Goal: Navigation & Orientation: Find specific page/section

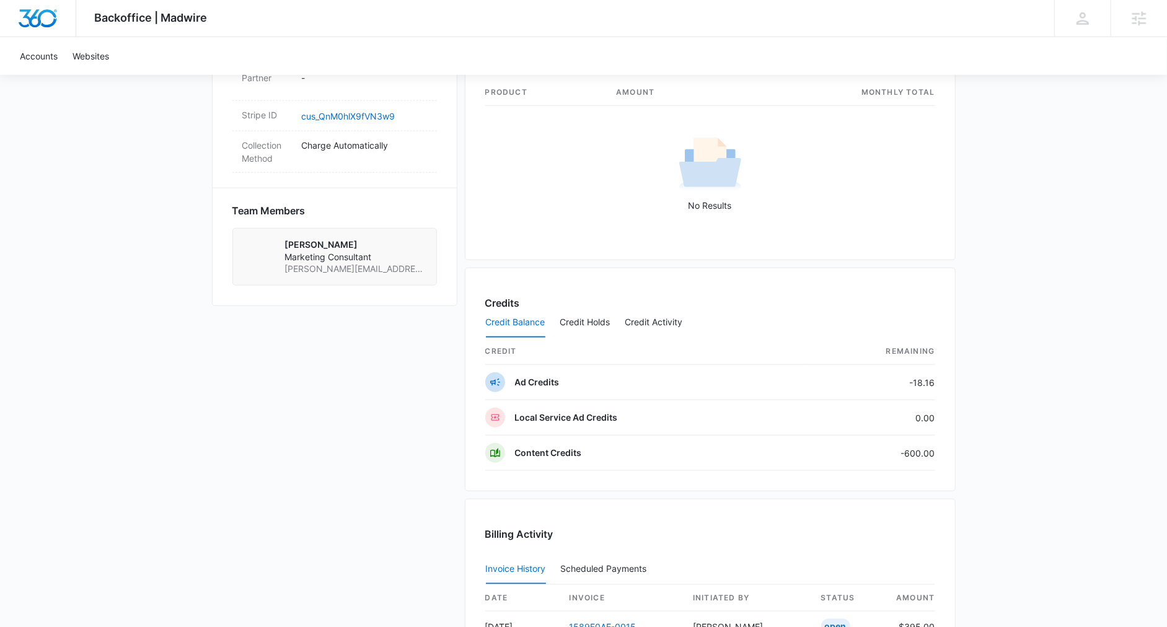
scroll to position [1220, 0]
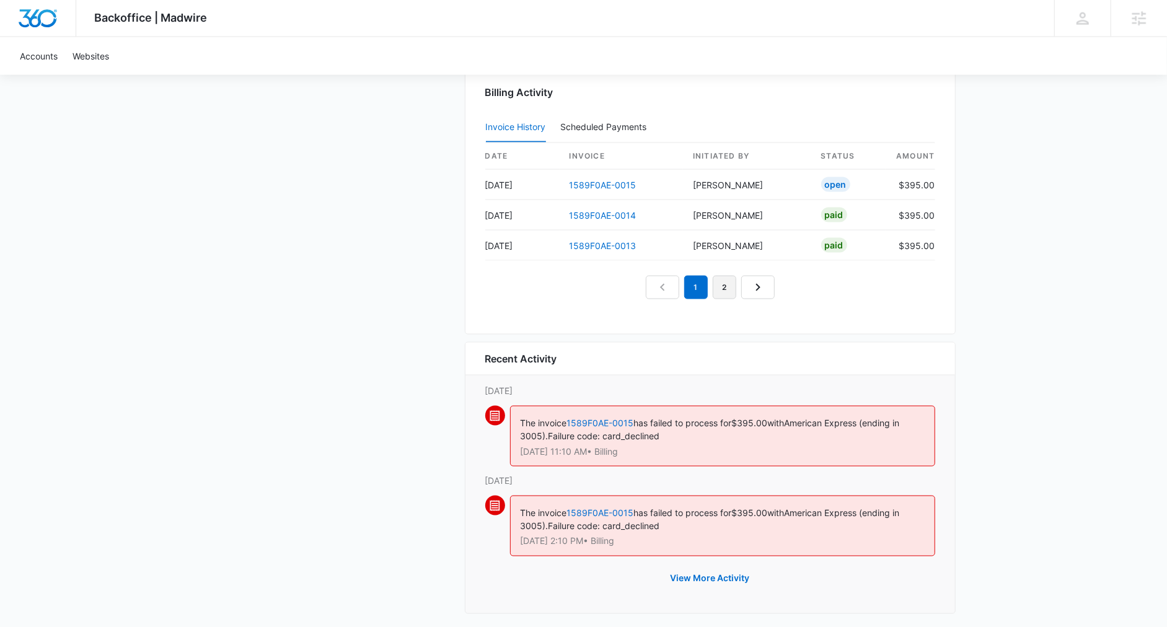
click at [719, 279] on link "2" at bounding box center [725, 288] width 24 height 24
click at [682, 280] on link "1" at bounding box center [682, 288] width 24 height 24
click at [714, 277] on link "2" at bounding box center [710, 288] width 24 height 24
click at [737, 286] on link "3" at bounding box center [739, 288] width 24 height 24
click at [744, 284] on link "4" at bounding box center [753, 288] width 24 height 24
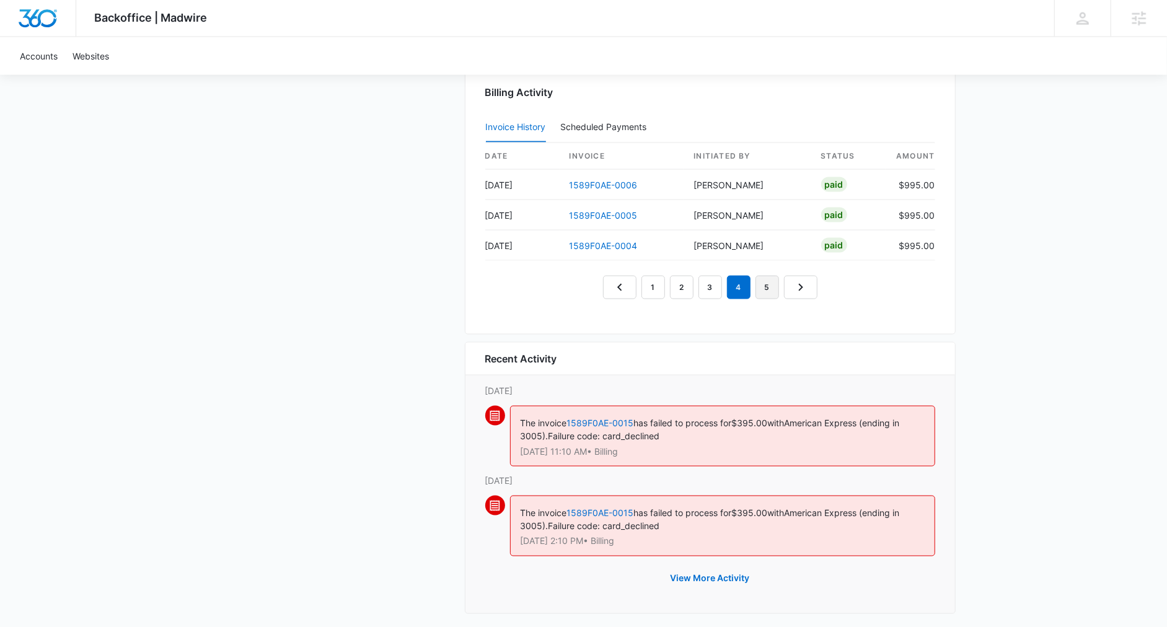
click at [762, 282] on link "5" at bounding box center [767, 288] width 24 height 24
click at [742, 277] on link "4" at bounding box center [739, 288] width 24 height 24
click at [716, 280] on link "3" at bounding box center [710, 288] width 24 height 24
click at [682, 281] on link "2" at bounding box center [682, 288] width 24 height 24
click at [661, 283] on link "1" at bounding box center [653, 288] width 24 height 24
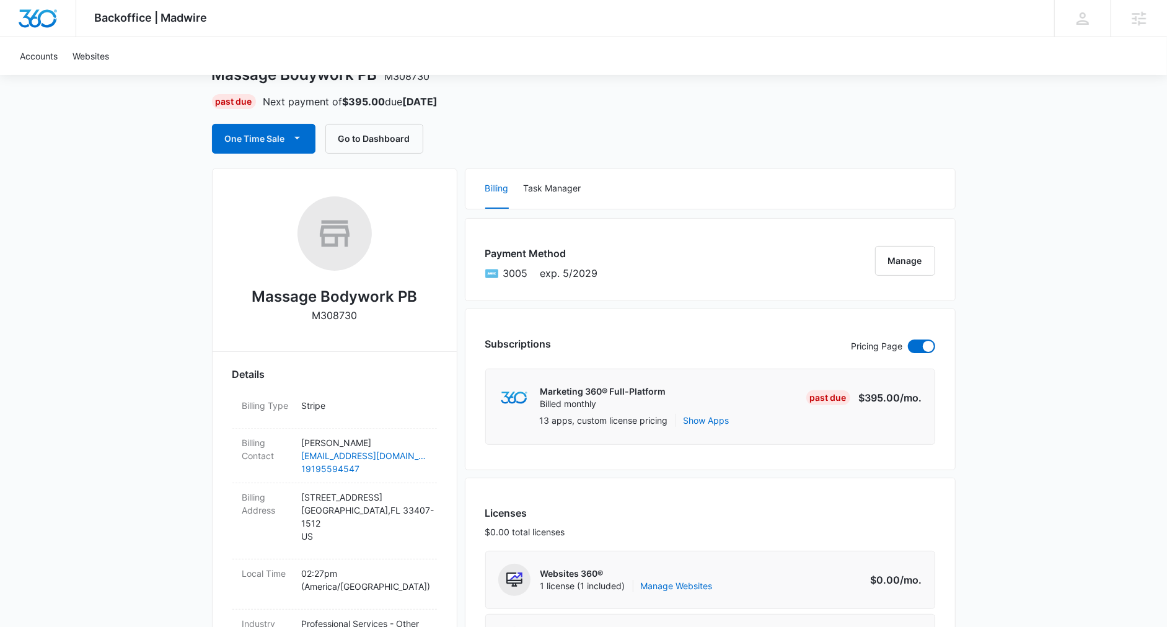
scroll to position [0, 0]
